Goal: Transaction & Acquisition: Purchase product/service

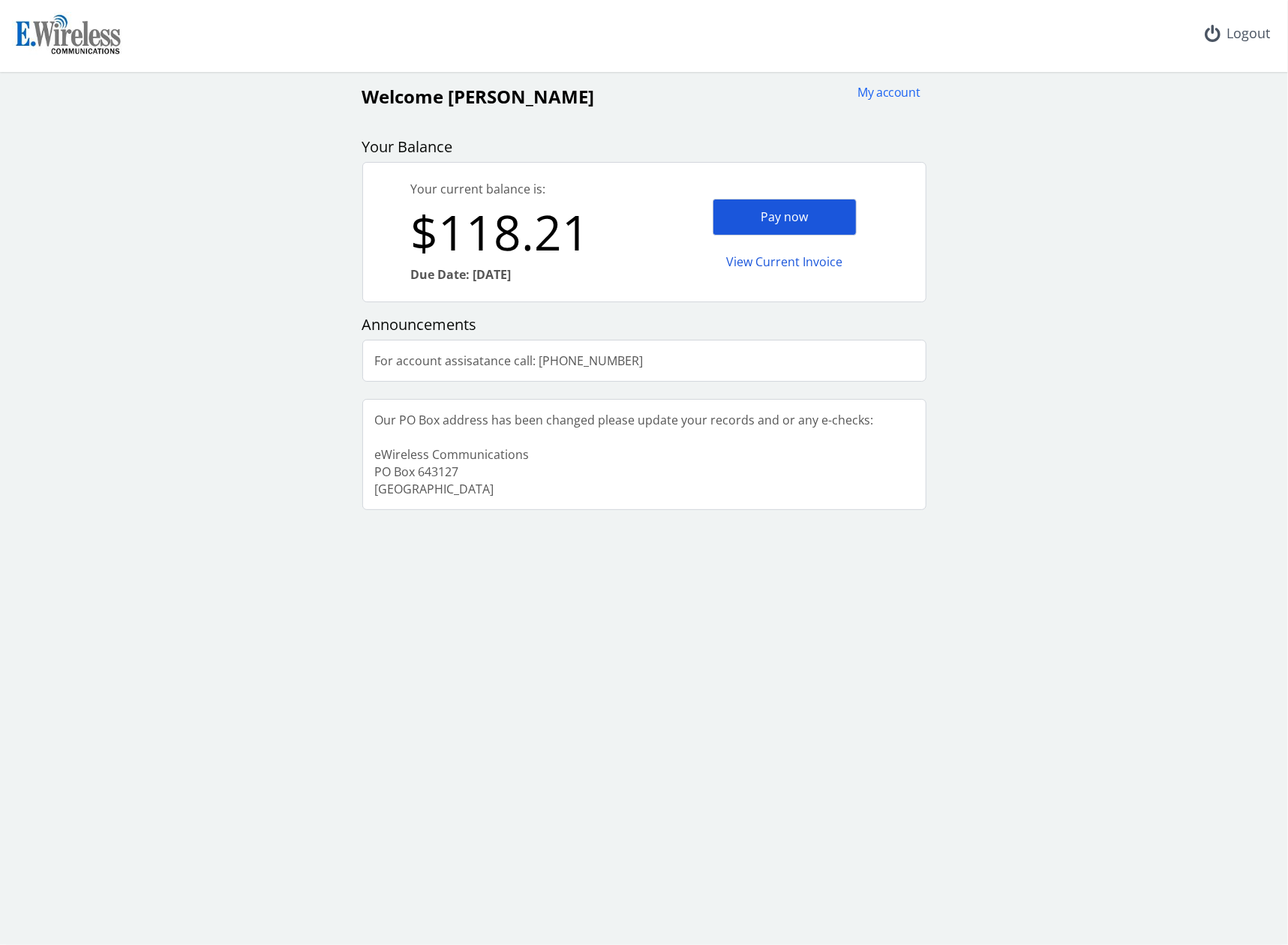
click at [803, 214] on div "Pay now" at bounding box center [785, 217] width 144 height 37
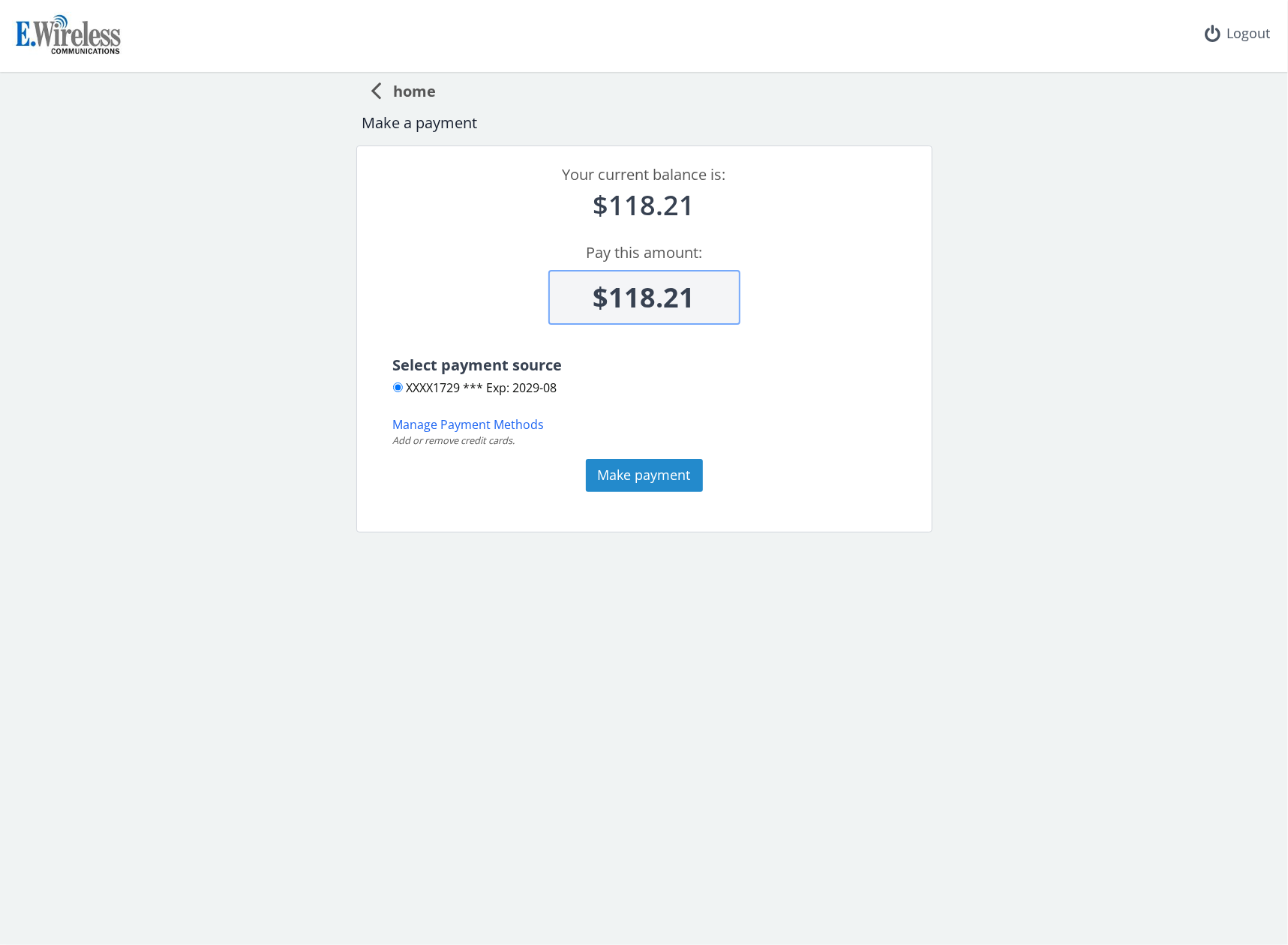
click at [666, 479] on button "Make payment" at bounding box center [644, 475] width 117 height 33
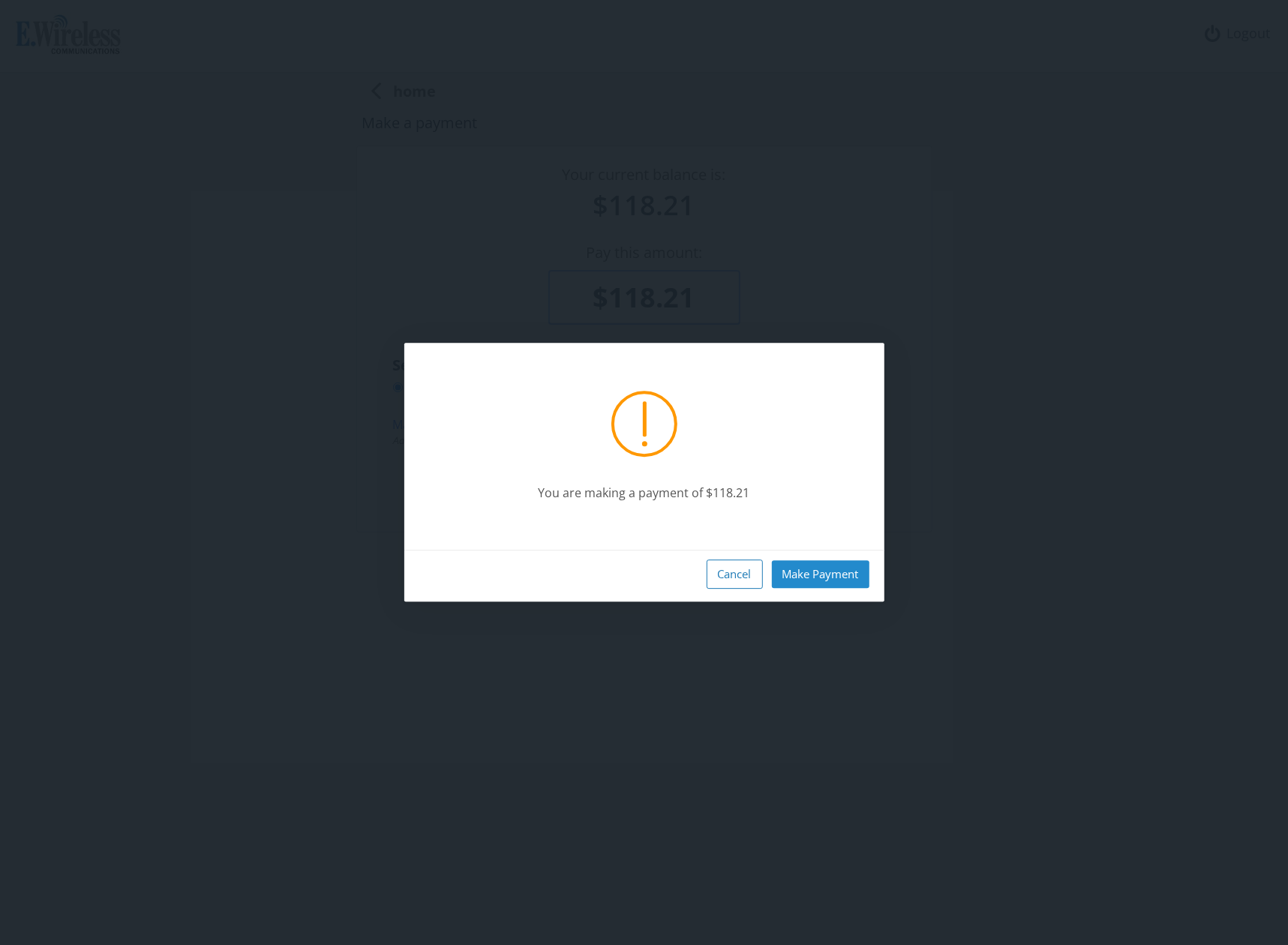
click at [814, 566] on button "Make Payment" at bounding box center [820, 573] width 97 height 28
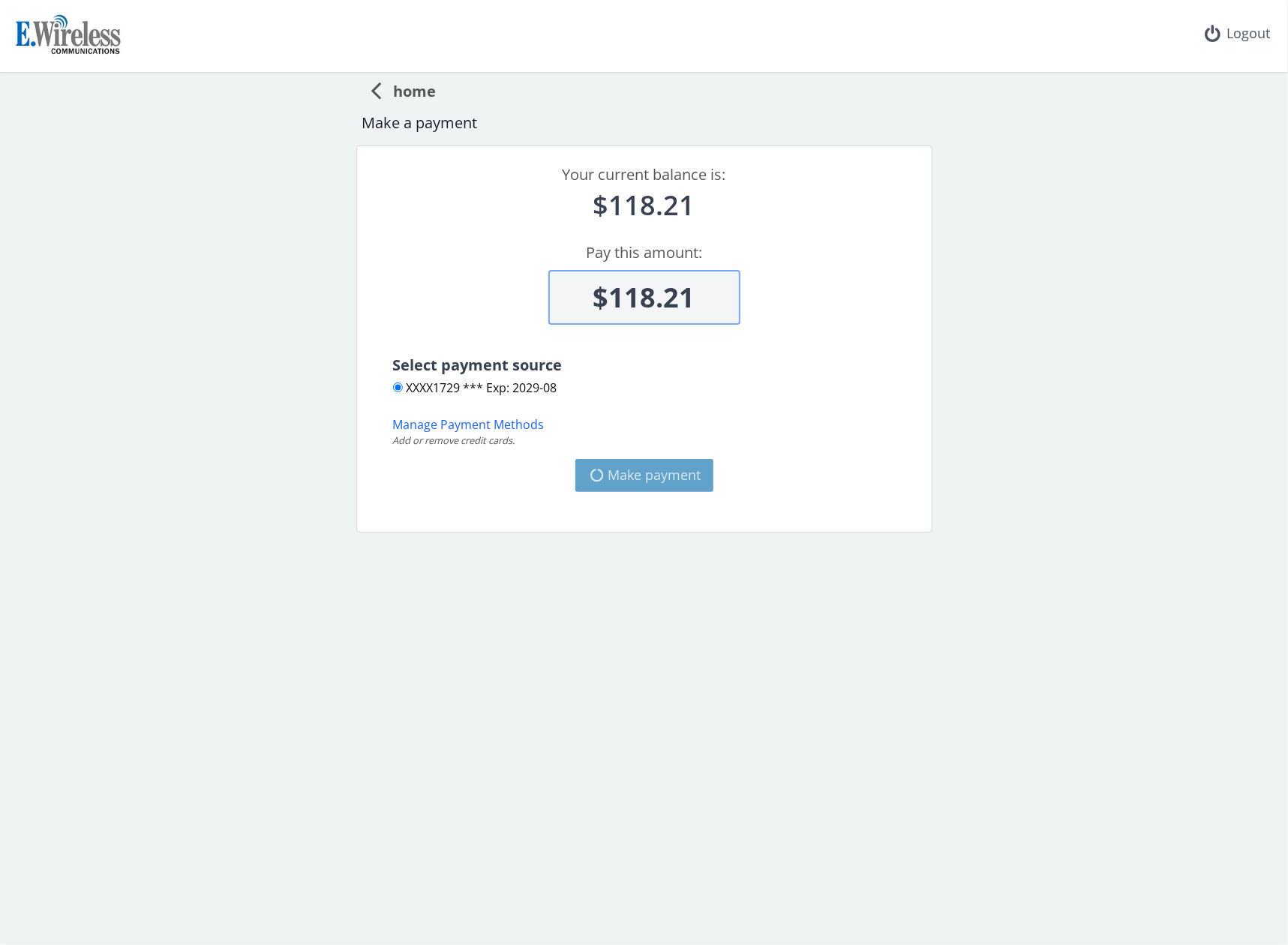
type input "$0"
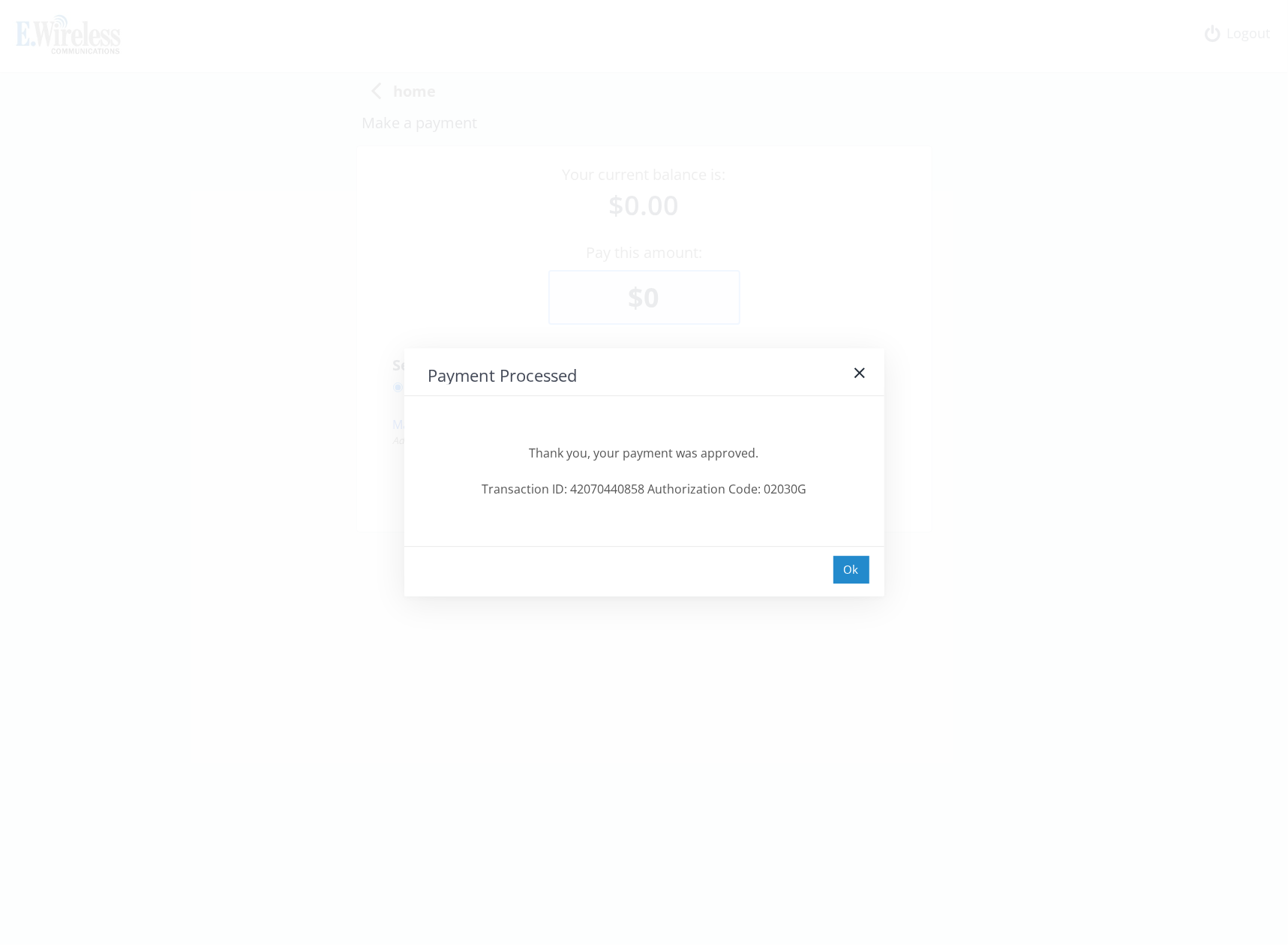
click at [848, 566] on div "Ok" at bounding box center [851, 569] width 36 height 28
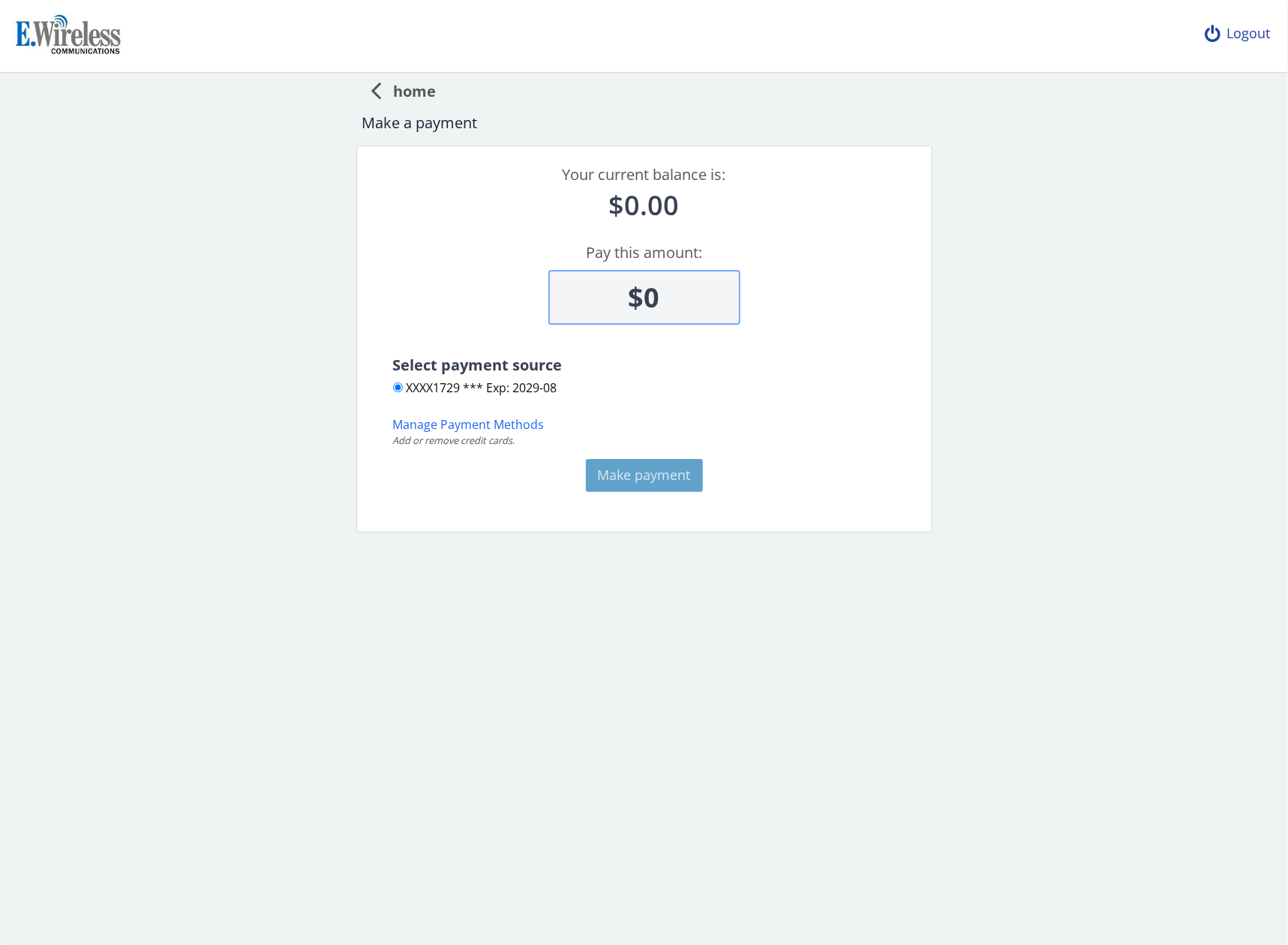
click at [1235, 37] on div "Logout" at bounding box center [1237, 34] width 90 height 68
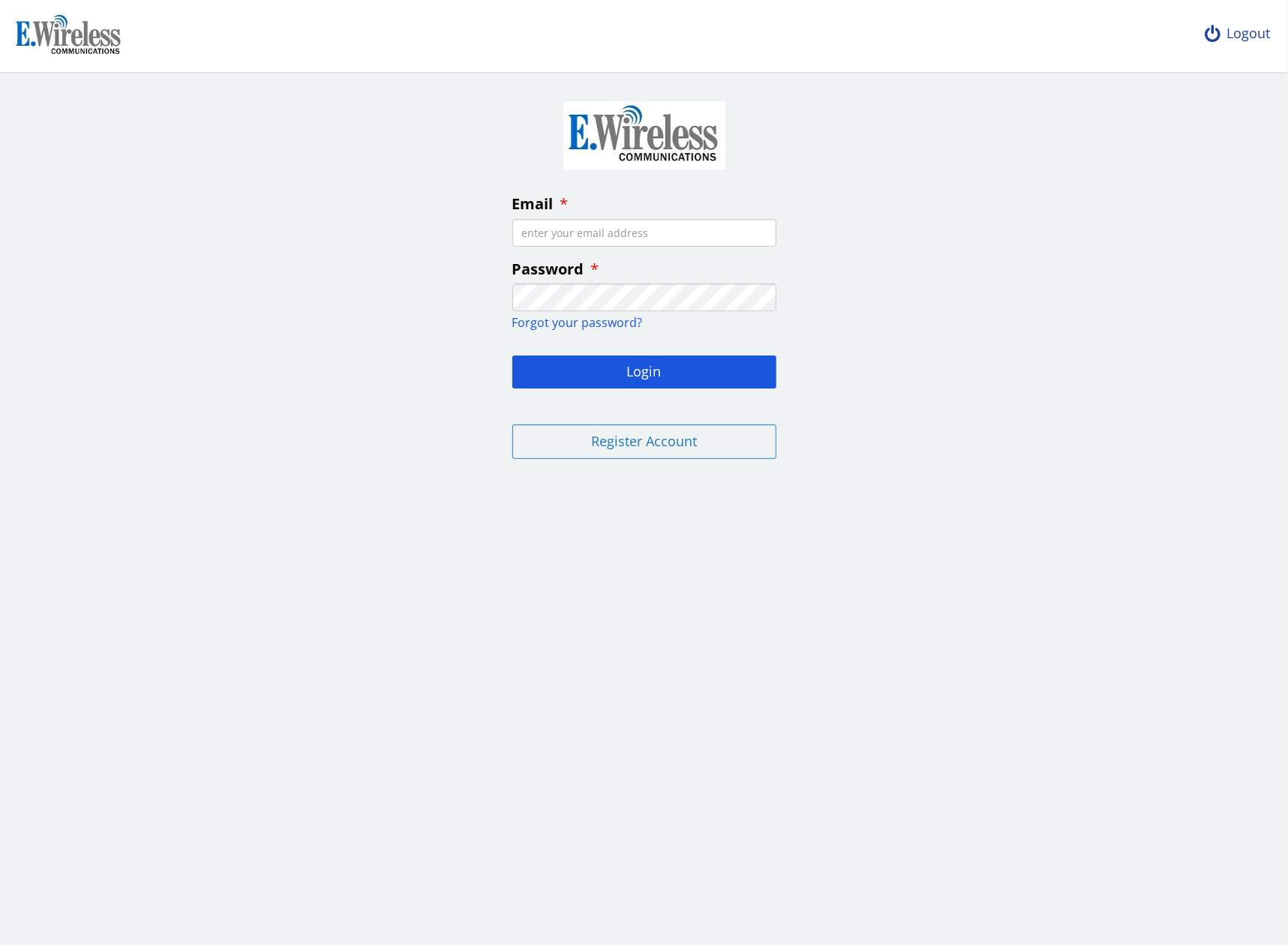
type input "[EMAIL_ADDRESS][DOMAIN_NAME]"
